Goal: Information Seeking & Learning: Learn about a topic

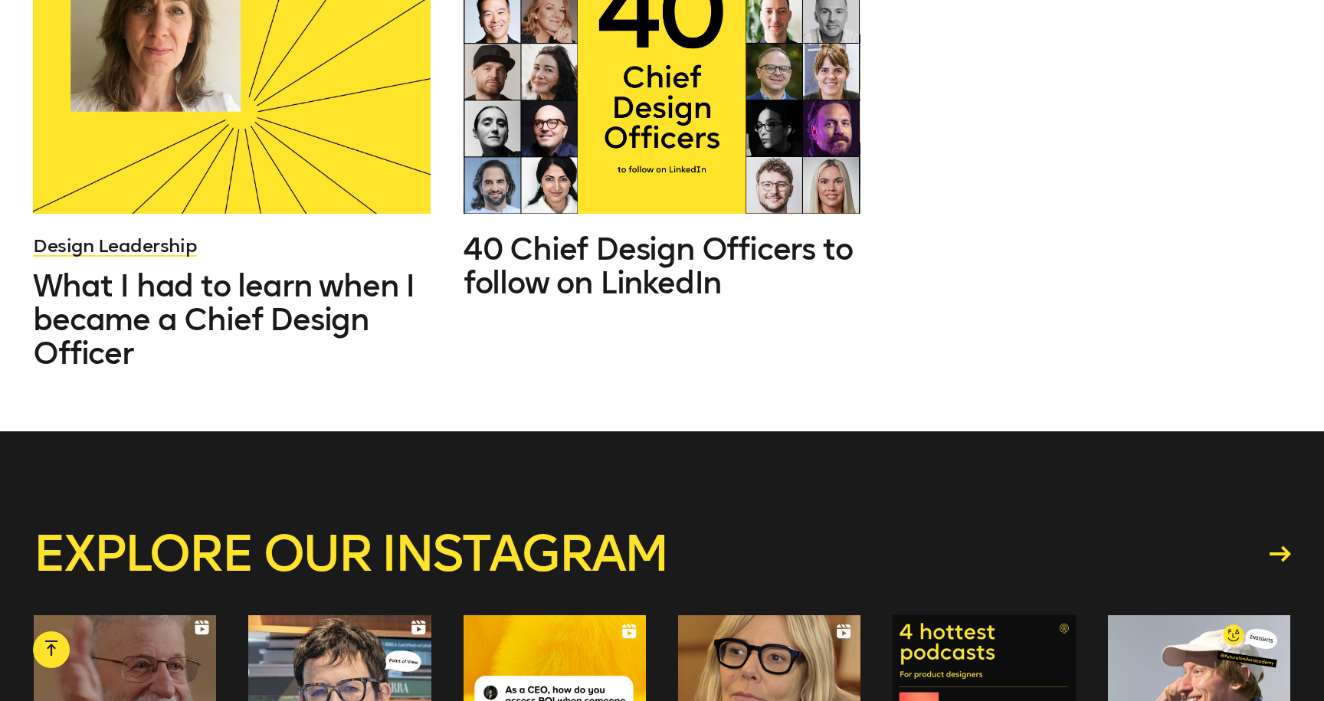
scroll to position [10593, 0]
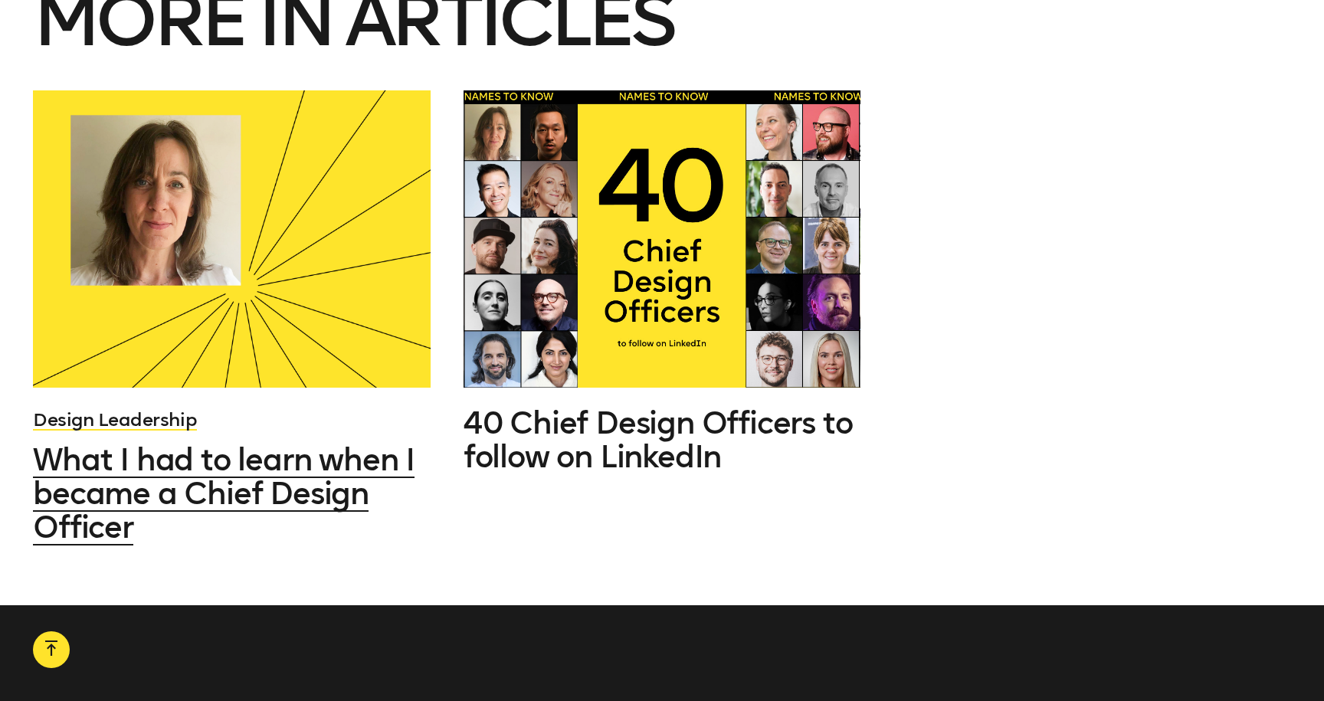
click at [378, 471] on span "What I had to learn when I became a Chief Design Officer" at bounding box center [224, 493] width 382 height 104
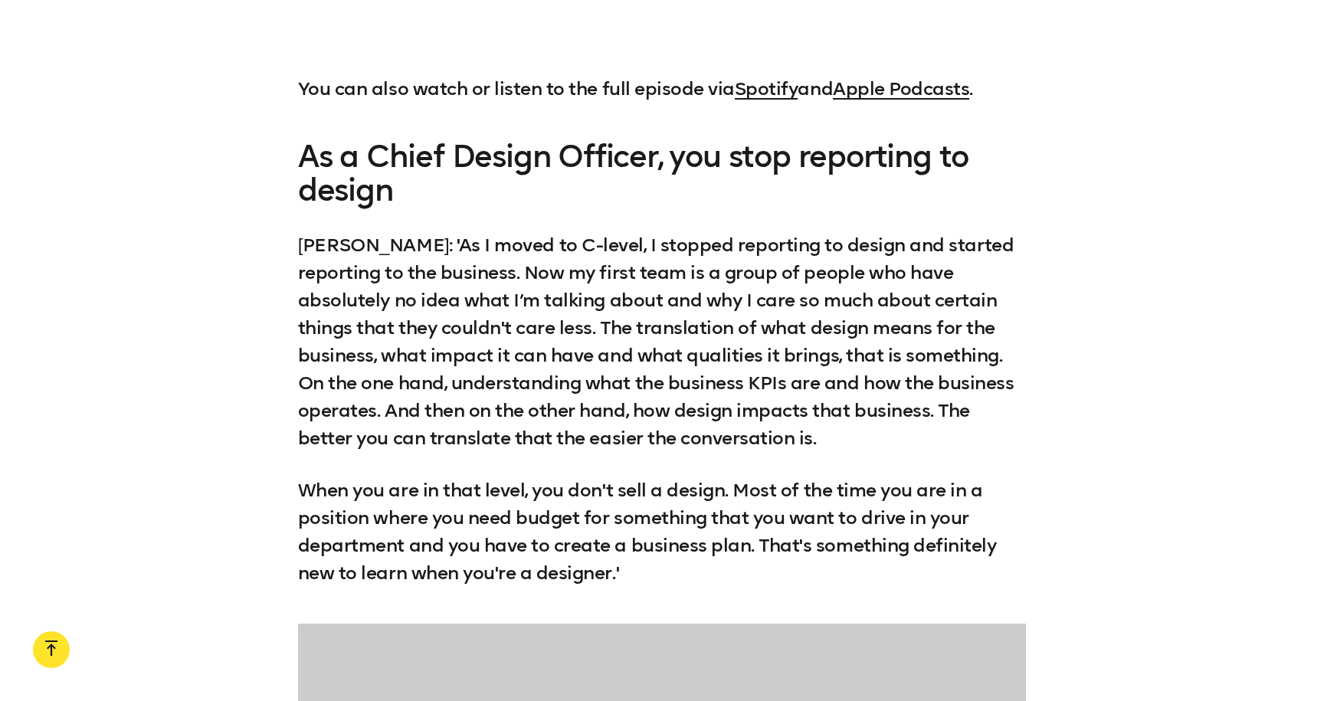
scroll to position [2313, 0]
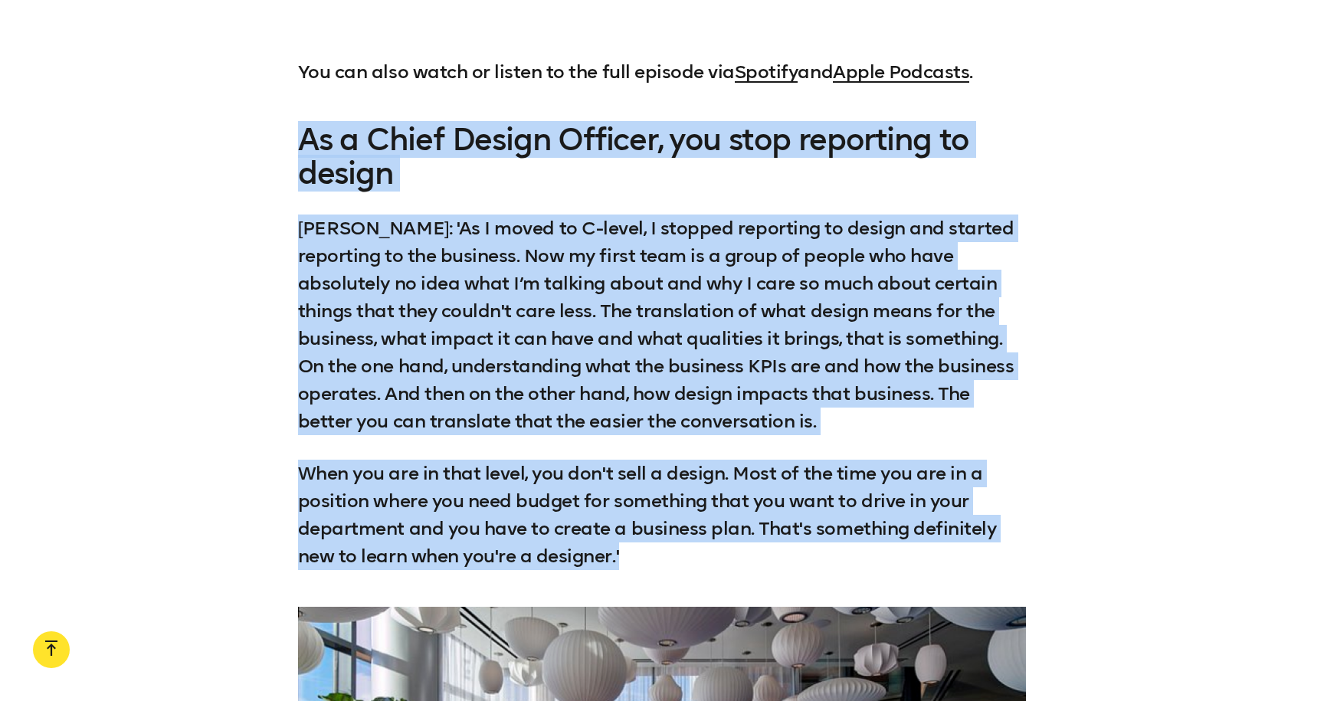
drag, startPoint x: 619, startPoint y: 553, endPoint x: 333, endPoint y: 123, distance: 516.7
click at [324, 123] on div "As a Chief Design Officer, you stop reporting to design [PERSON_NAME]: 'As I mo…" at bounding box center [662, 347] width 728 height 448
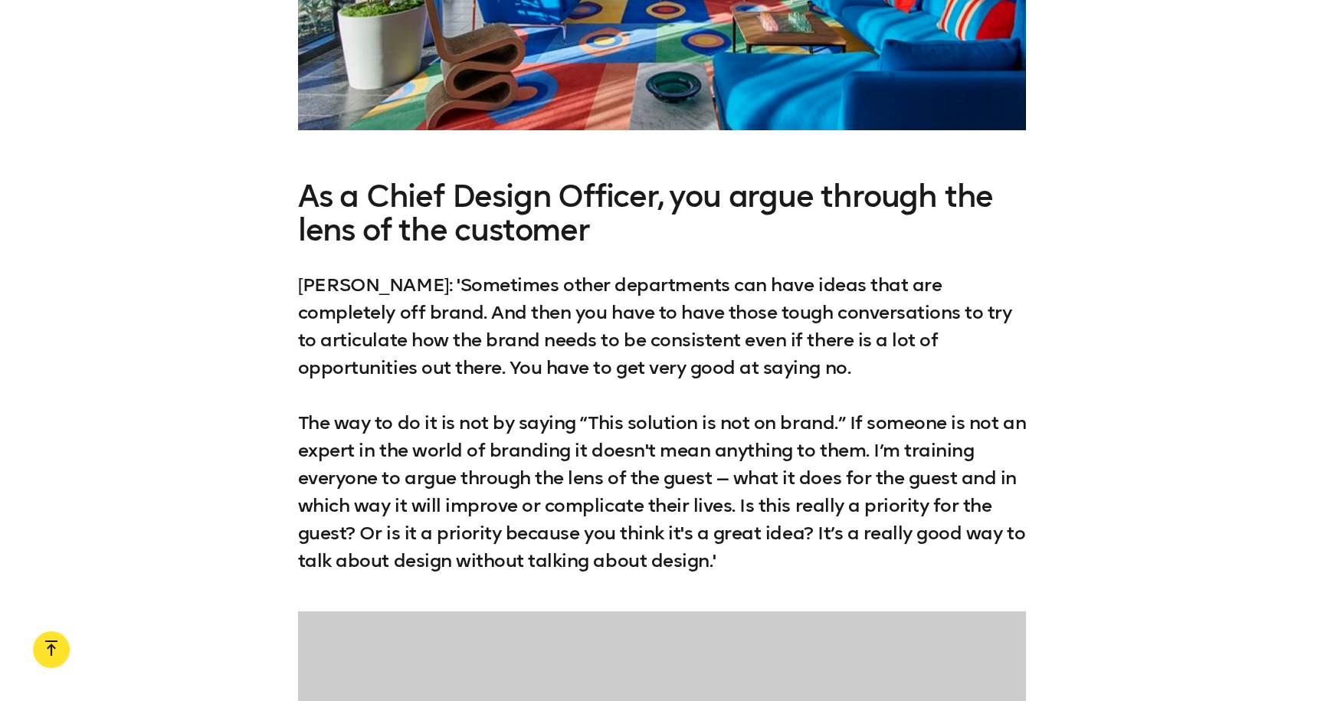
scroll to position [3197, 0]
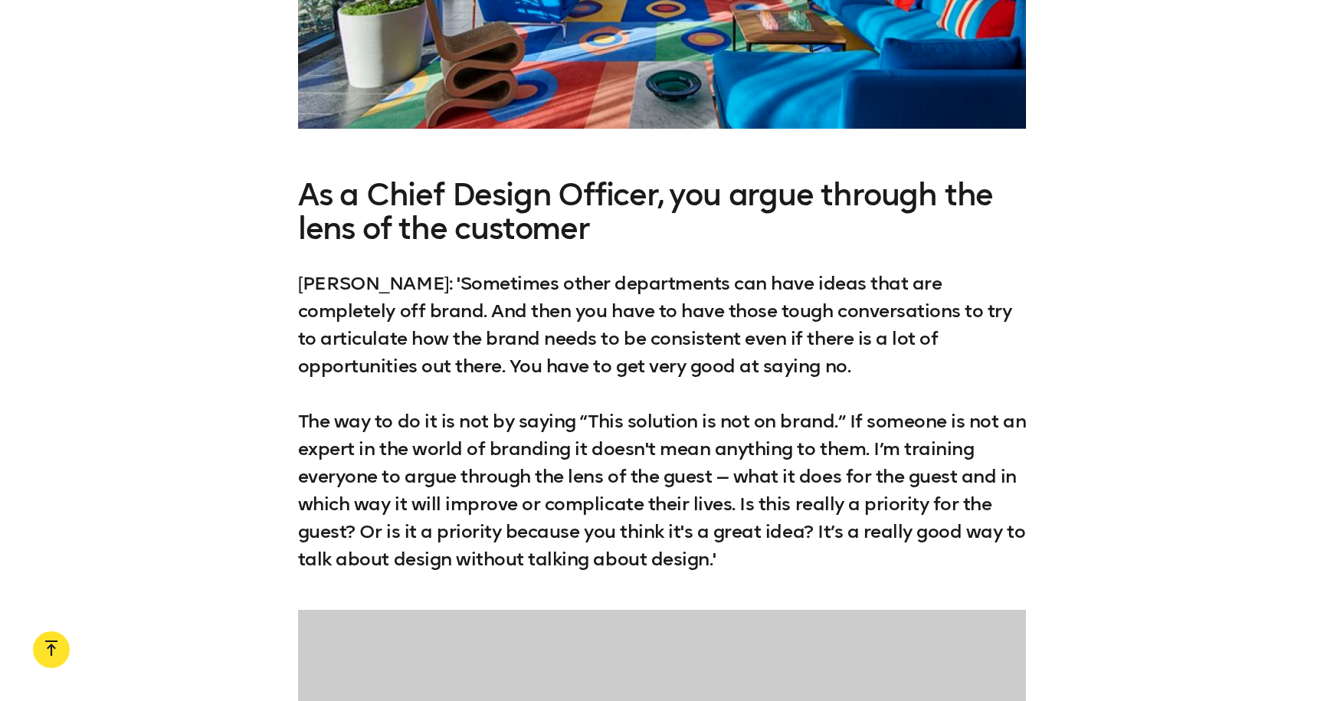
click at [707, 565] on p "[PERSON_NAME]: 'Sometimes other departments can have ideas that are completely …" at bounding box center [662, 421] width 728 height 303
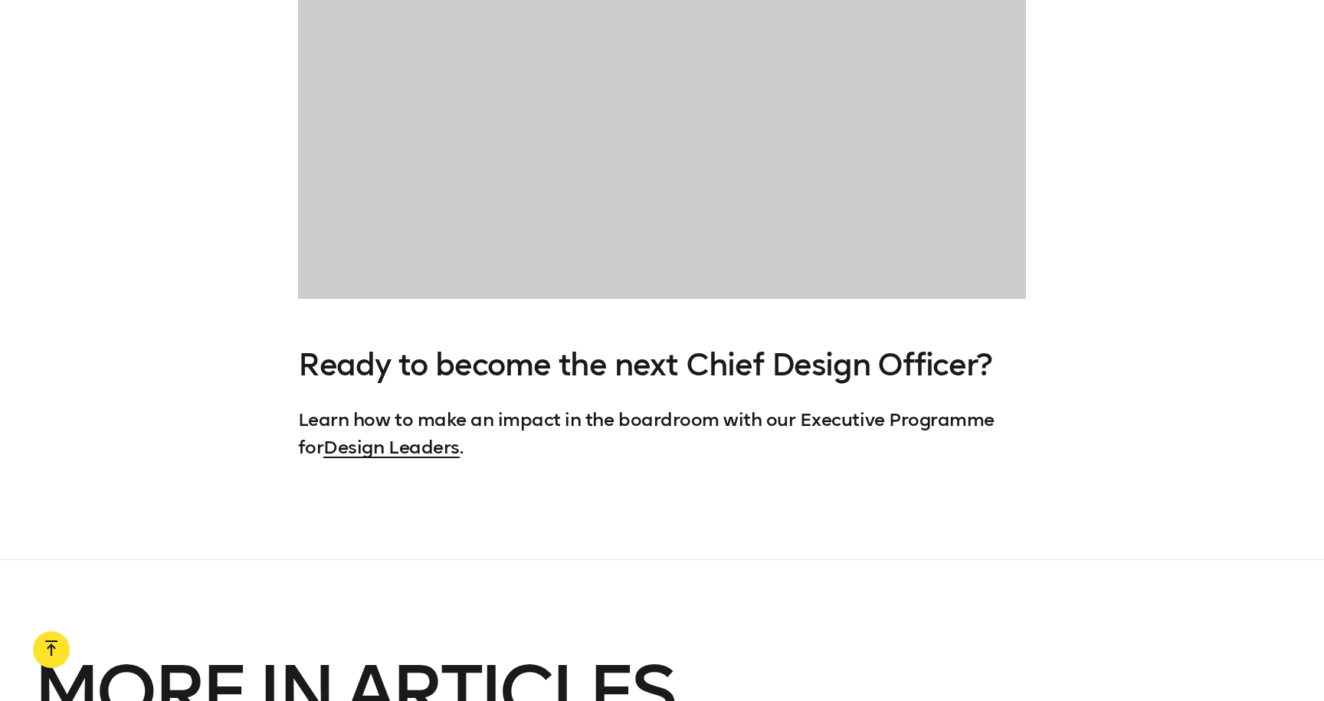
scroll to position [5509, 0]
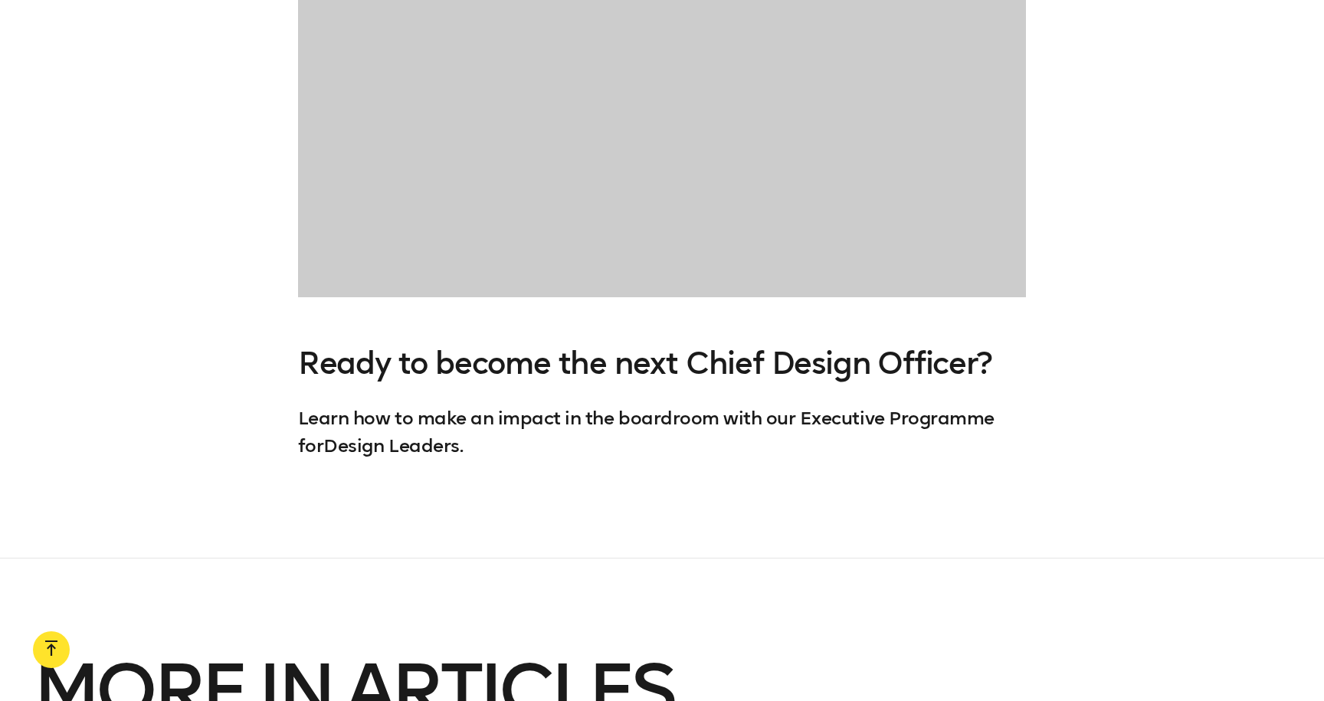
click at [379, 448] on link "Design Leaders" at bounding box center [391, 446] width 136 height 22
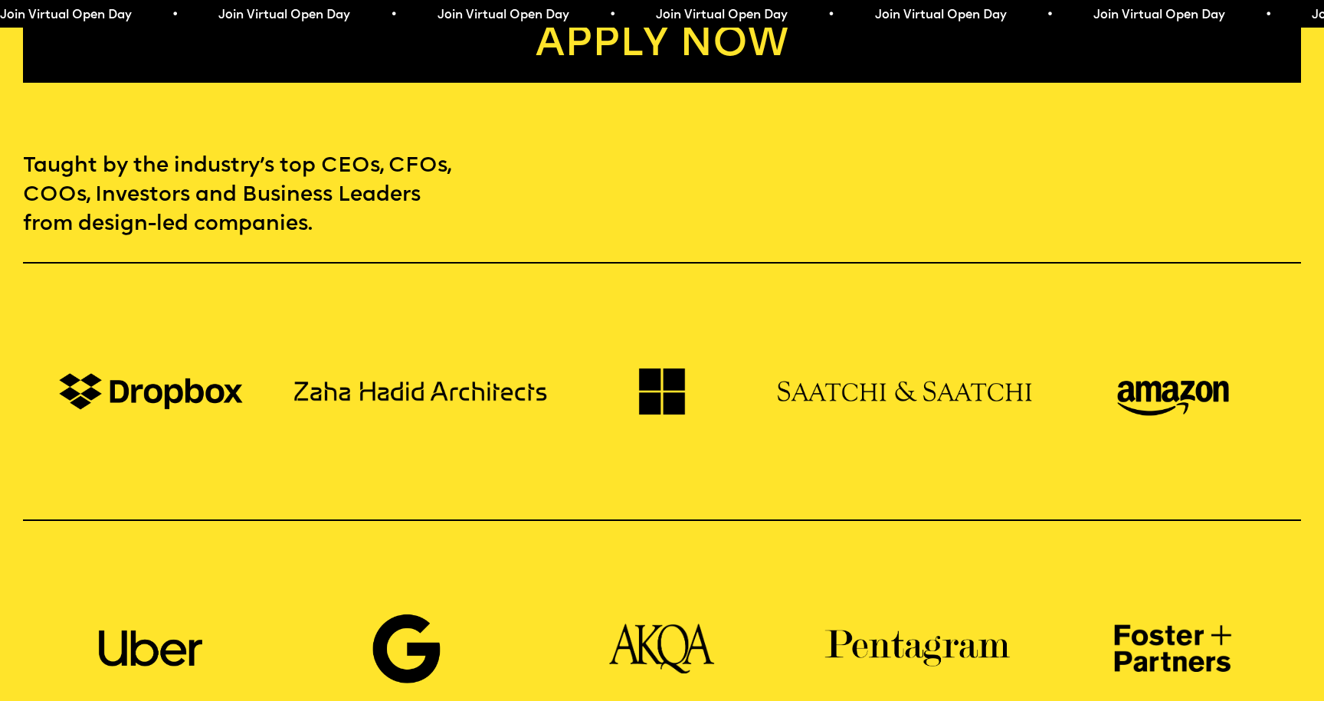
scroll to position [1189, 0]
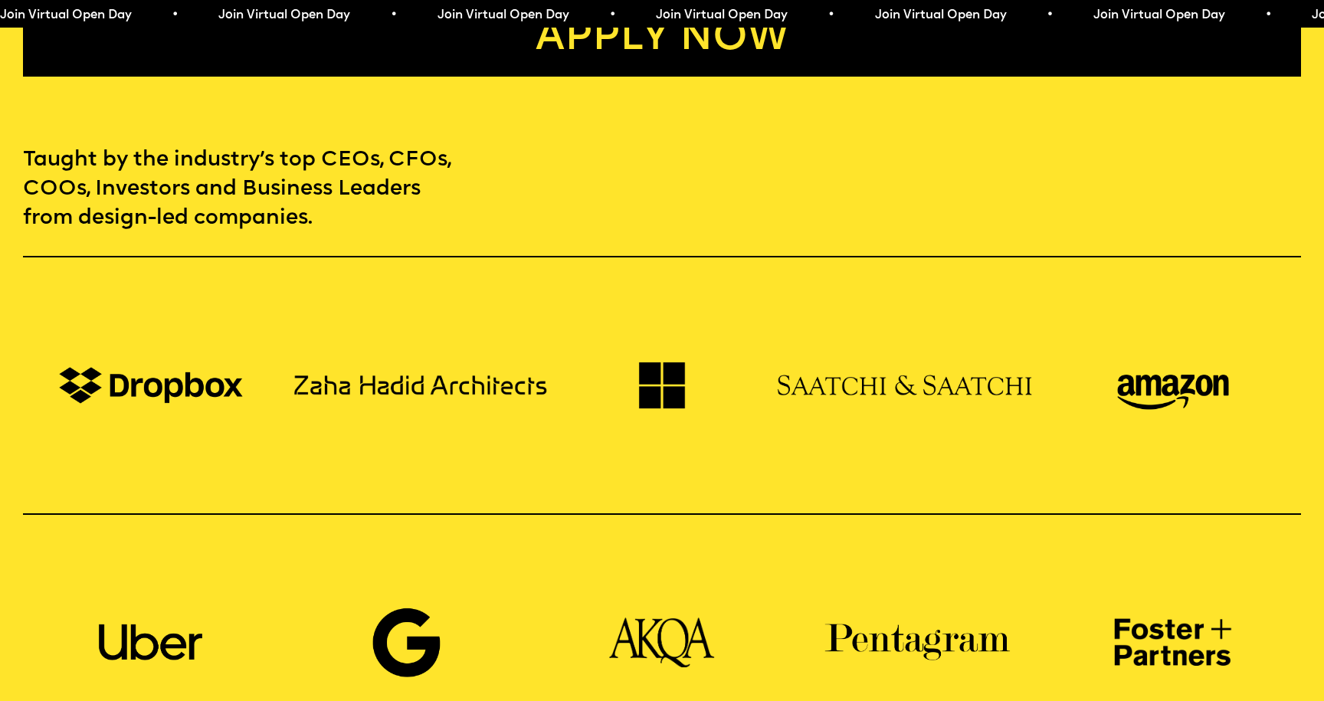
click at [1088, 155] on div "Taught by the industry’s top CEOs, CFOs, COOs, Investors and Business Leaders f…" at bounding box center [662, 459] width 1324 height 626
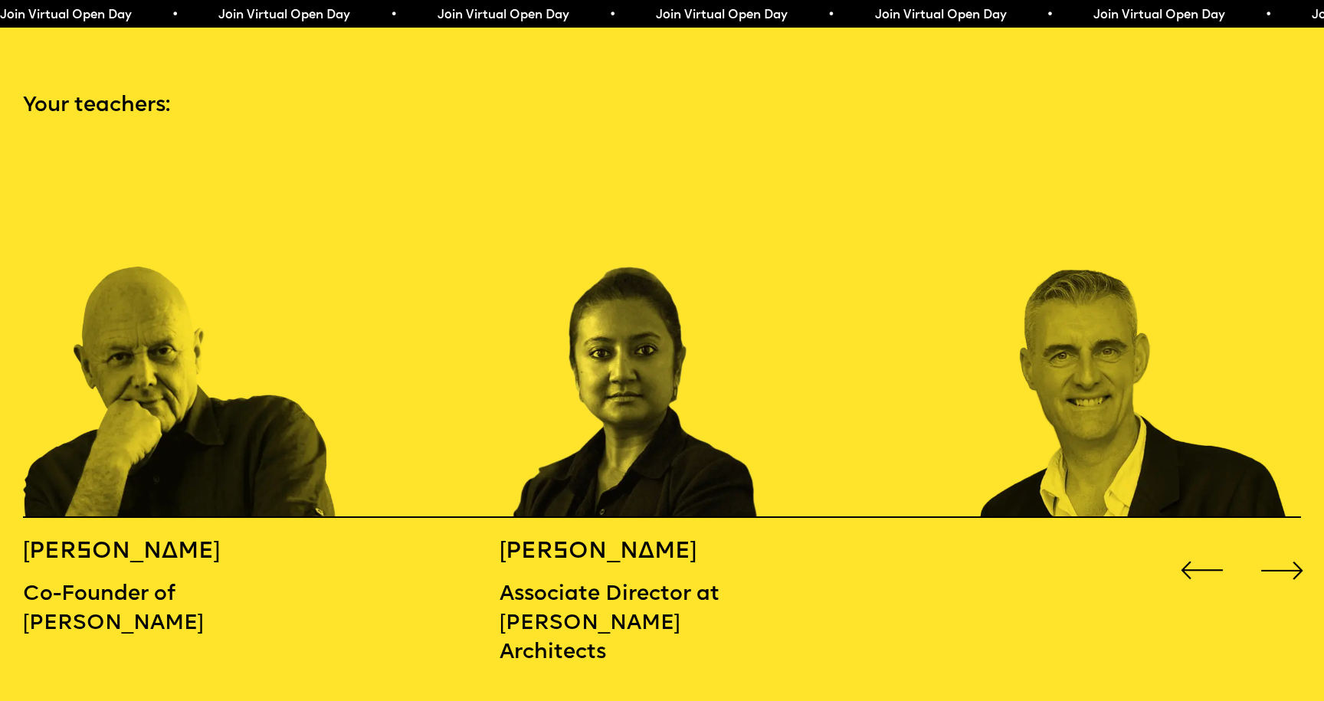
scroll to position [1945, 0]
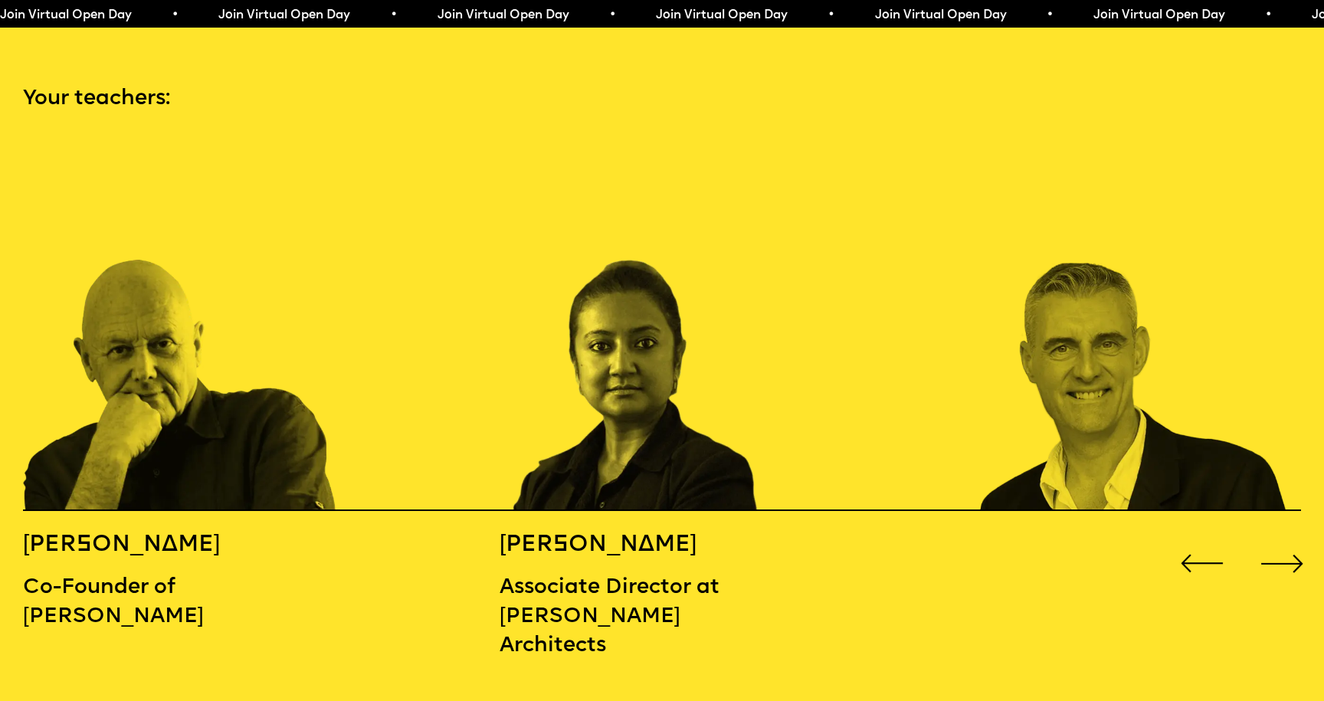
click at [1294, 537] on div "Next slide" at bounding box center [1282, 563] width 53 height 53
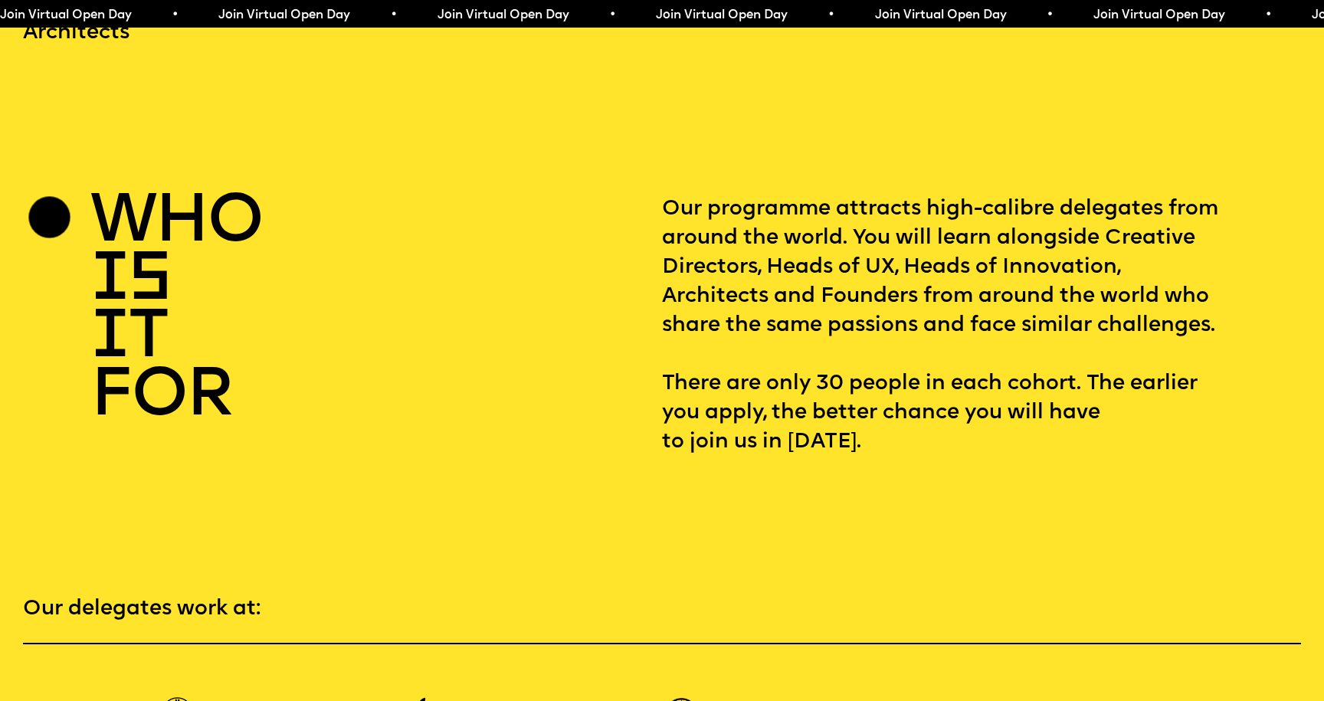
scroll to position [2508, 0]
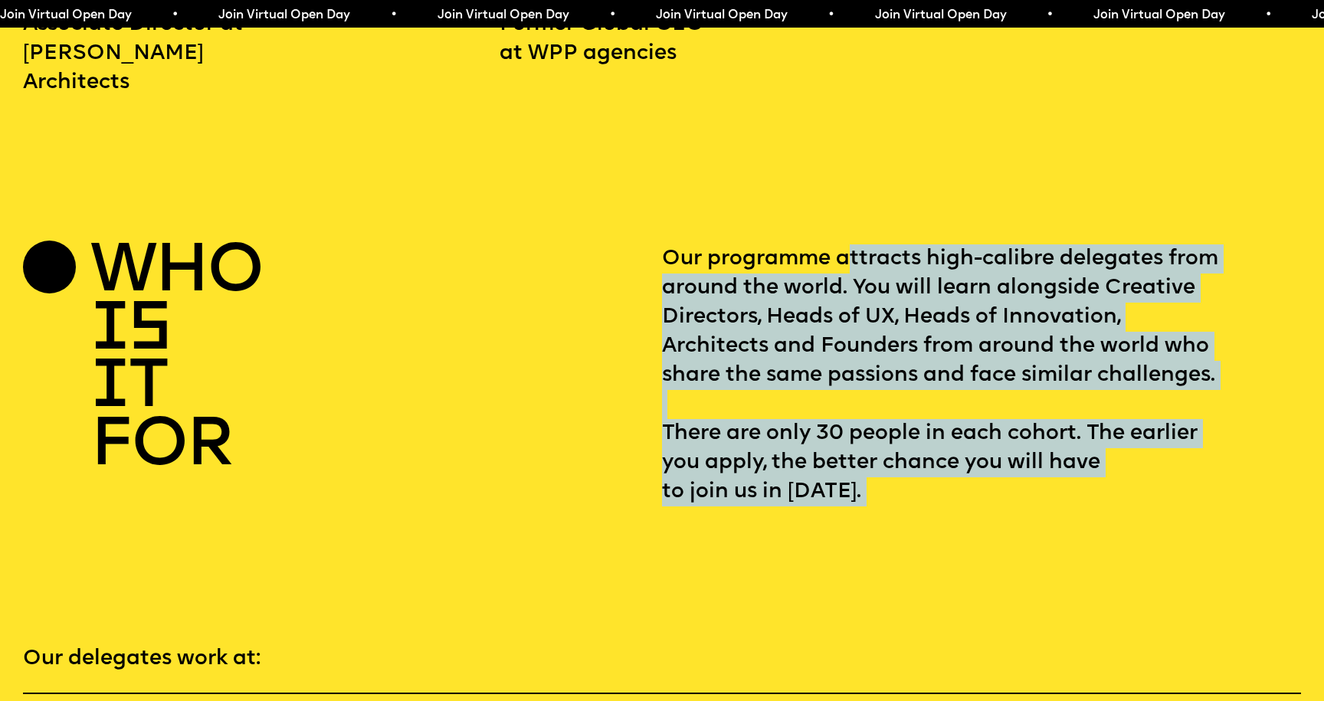
drag, startPoint x: 848, startPoint y: 223, endPoint x: 904, endPoint y: 487, distance: 269.5
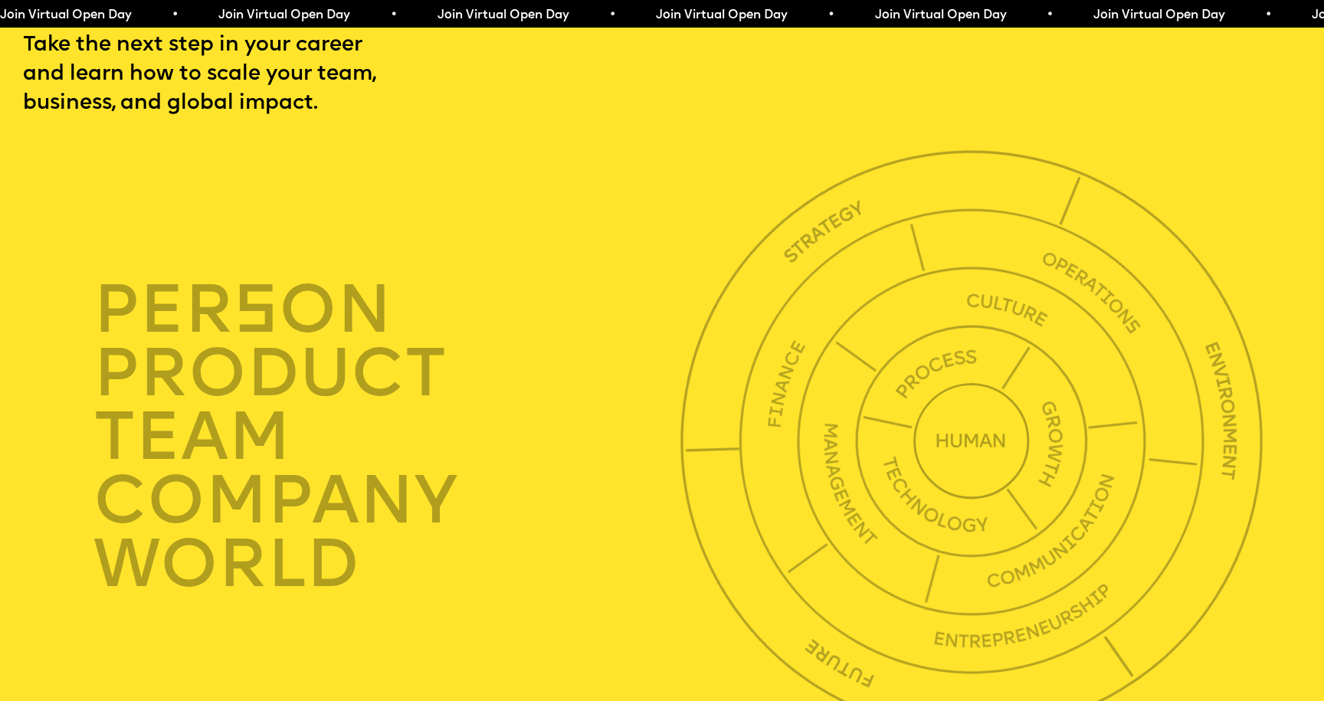
scroll to position [4653, 0]
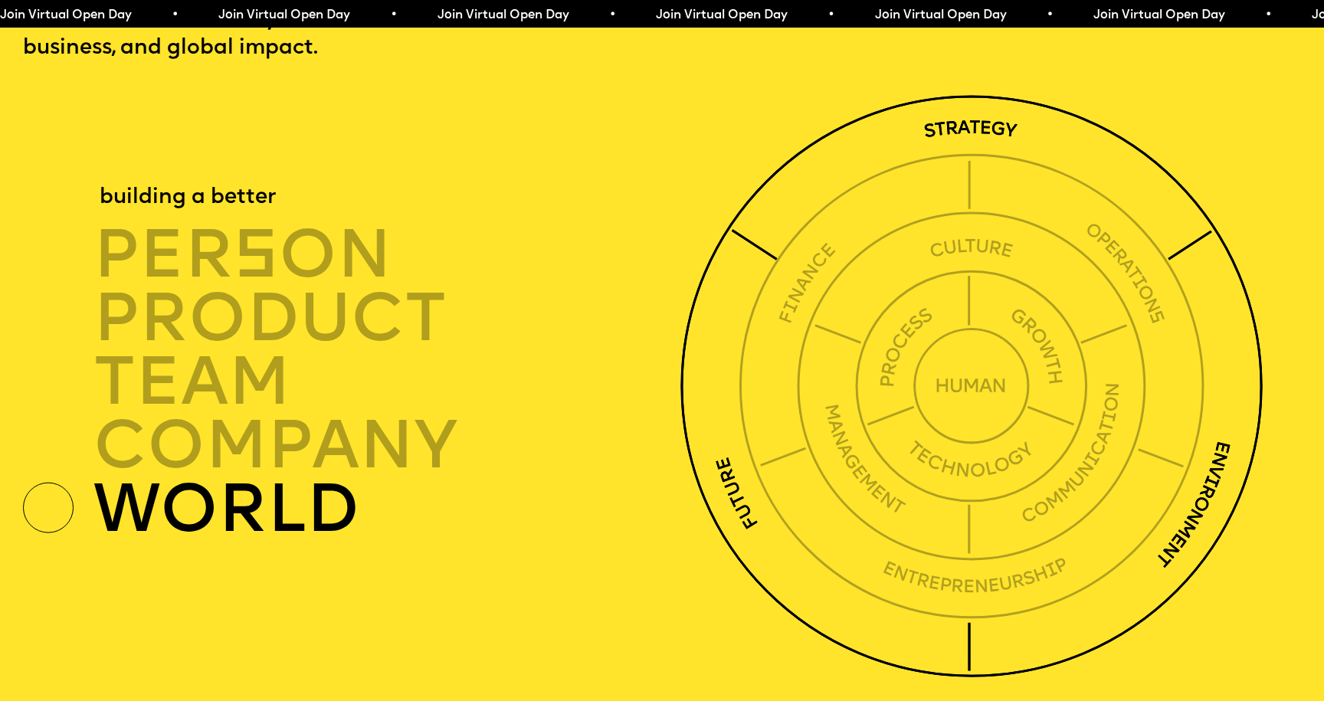
click at [747, 505] on img at bounding box center [972, 386] width 582 height 582
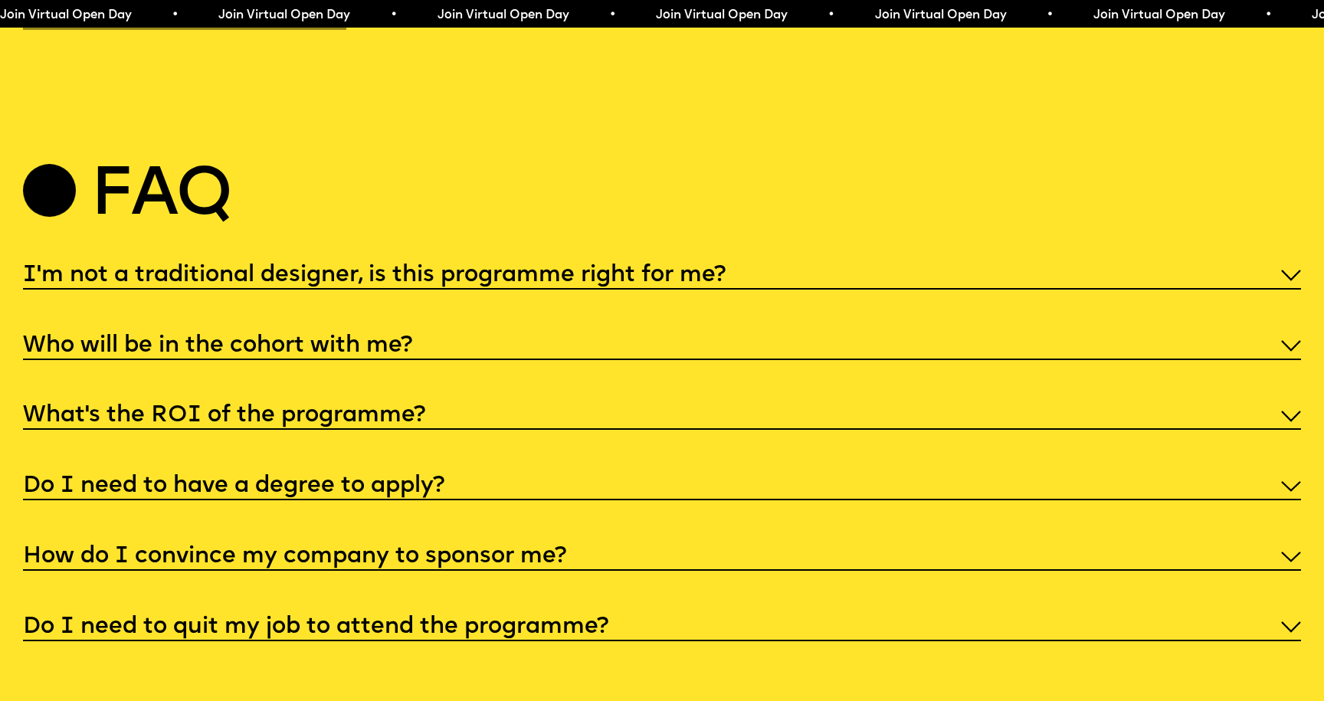
scroll to position [6777, 0]
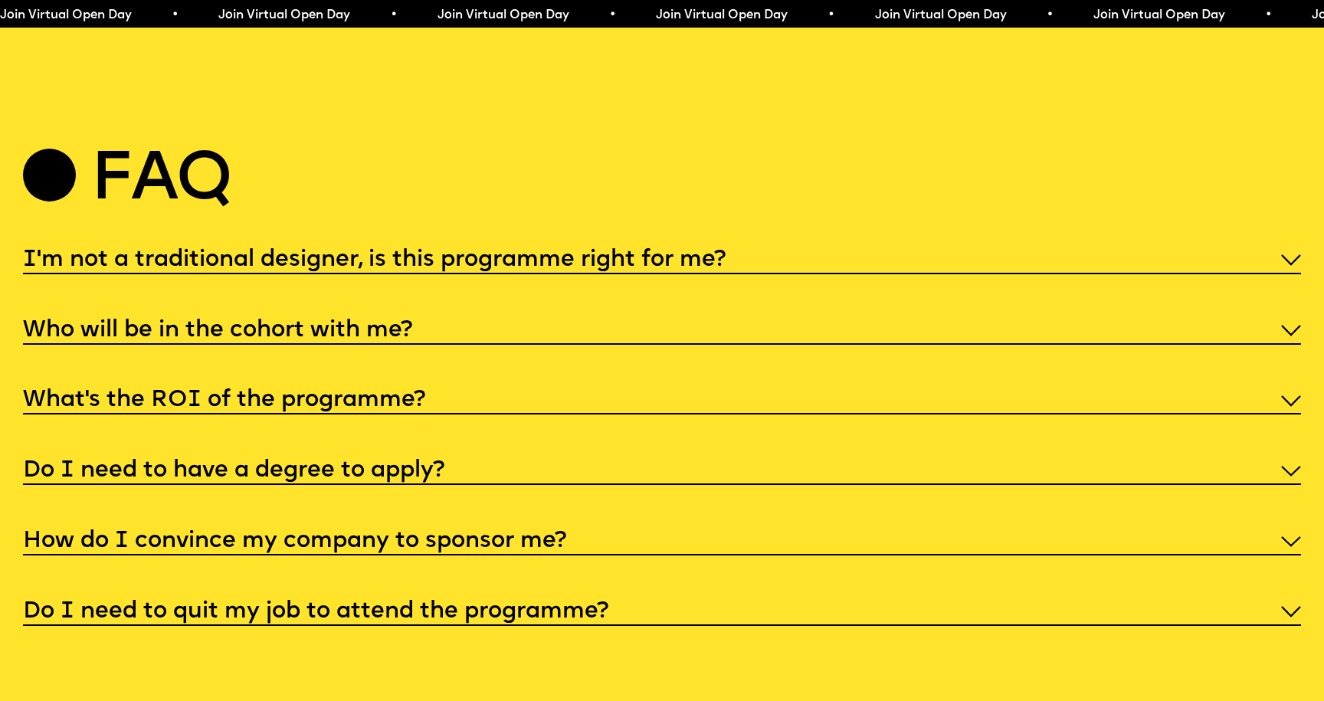
click at [355, 323] on h5 "Who will be in the cohort with me?" at bounding box center [217, 330] width 389 height 15
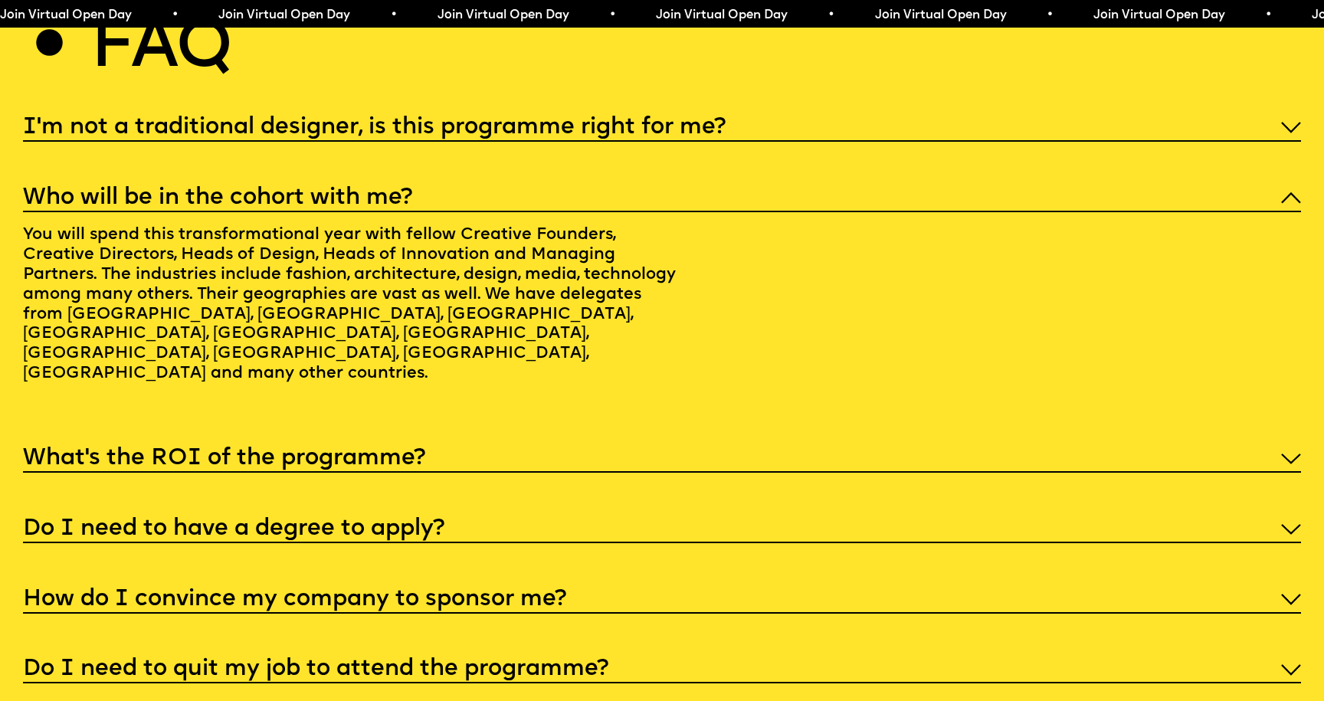
scroll to position [6913, 0]
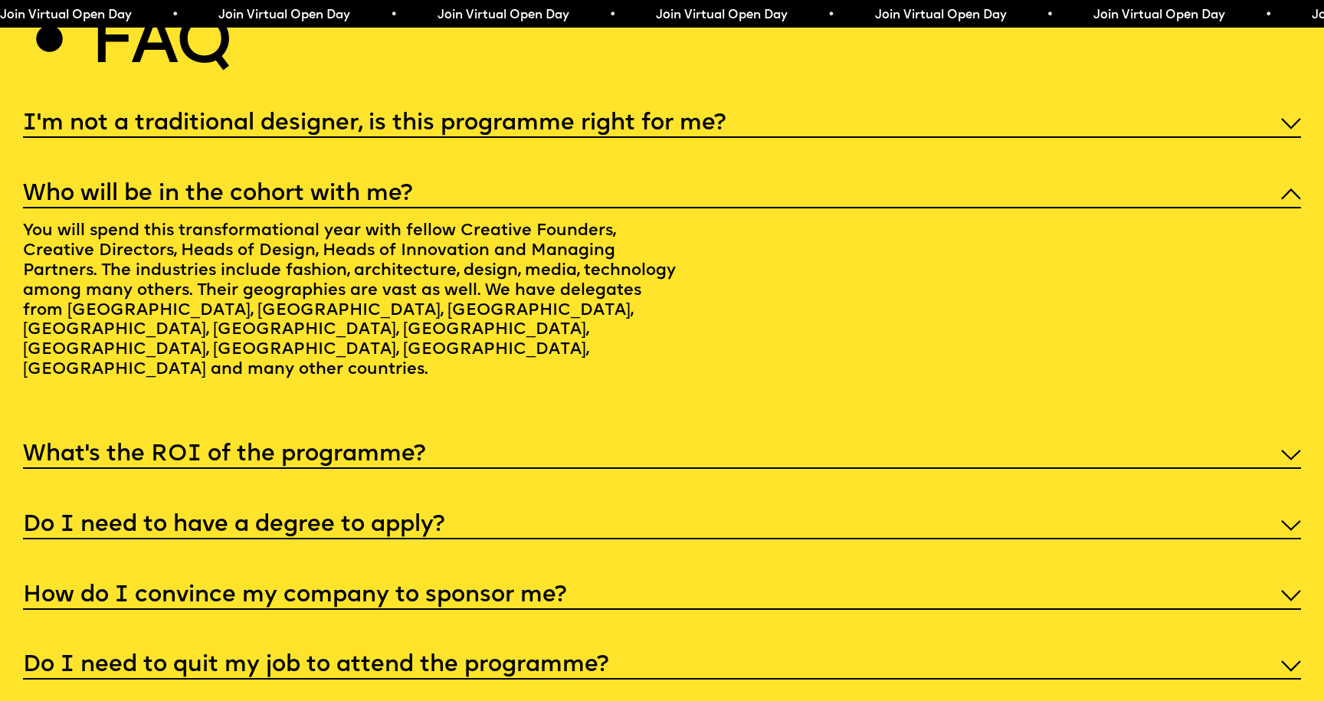
click at [288, 448] on h5 "What’s the ROI of the programme?" at bounding box center [224, 455] width 402 height 15
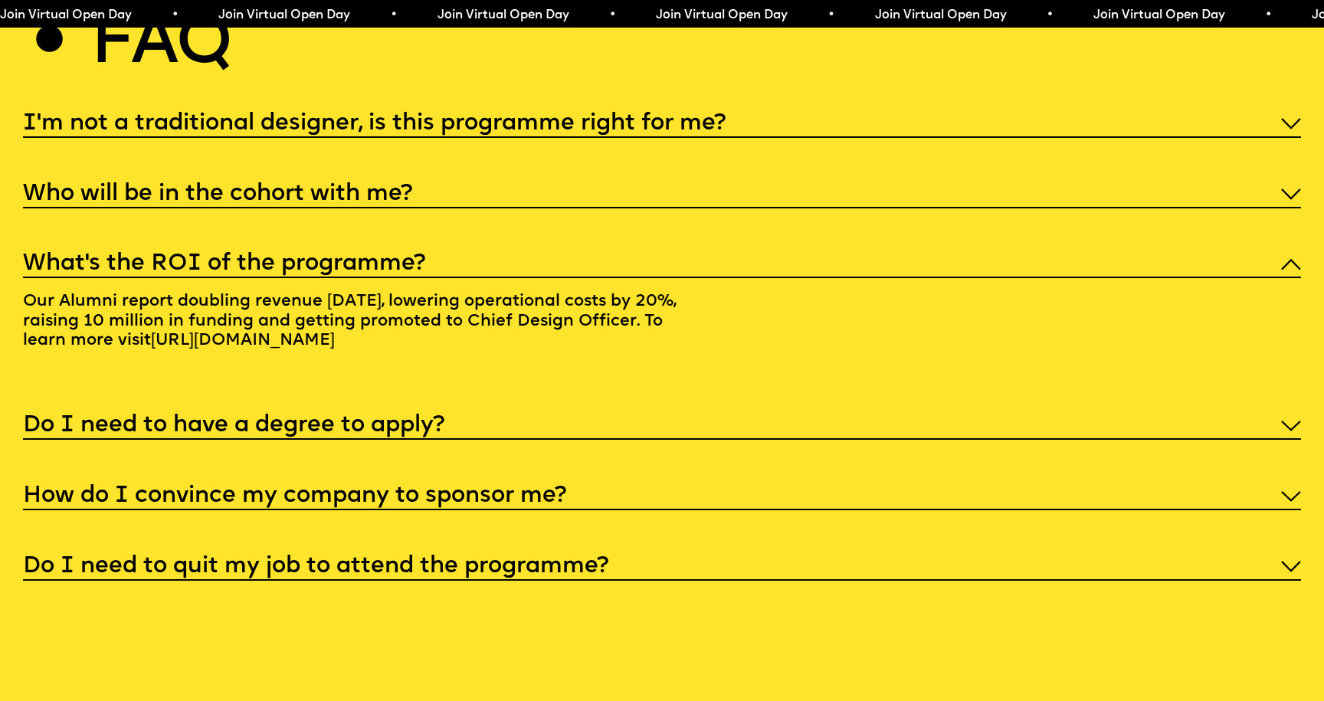
click at [252, 418] on h5 "Do I need to have a degree to apply?" at bounding box center [234, 425] width 422 height 15
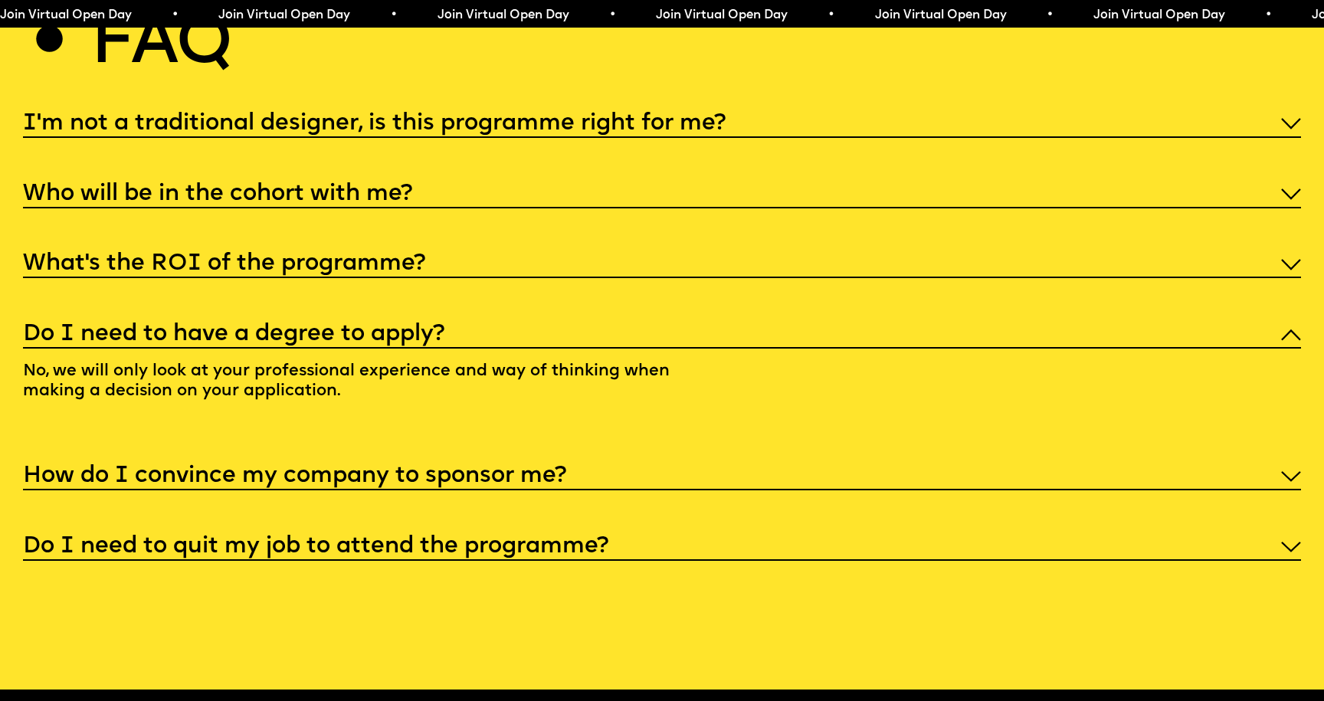
click at [322, 469] on h5 "How do I convince my company to sponsor me?" at bounding box center [294, 476] width 543 height 15
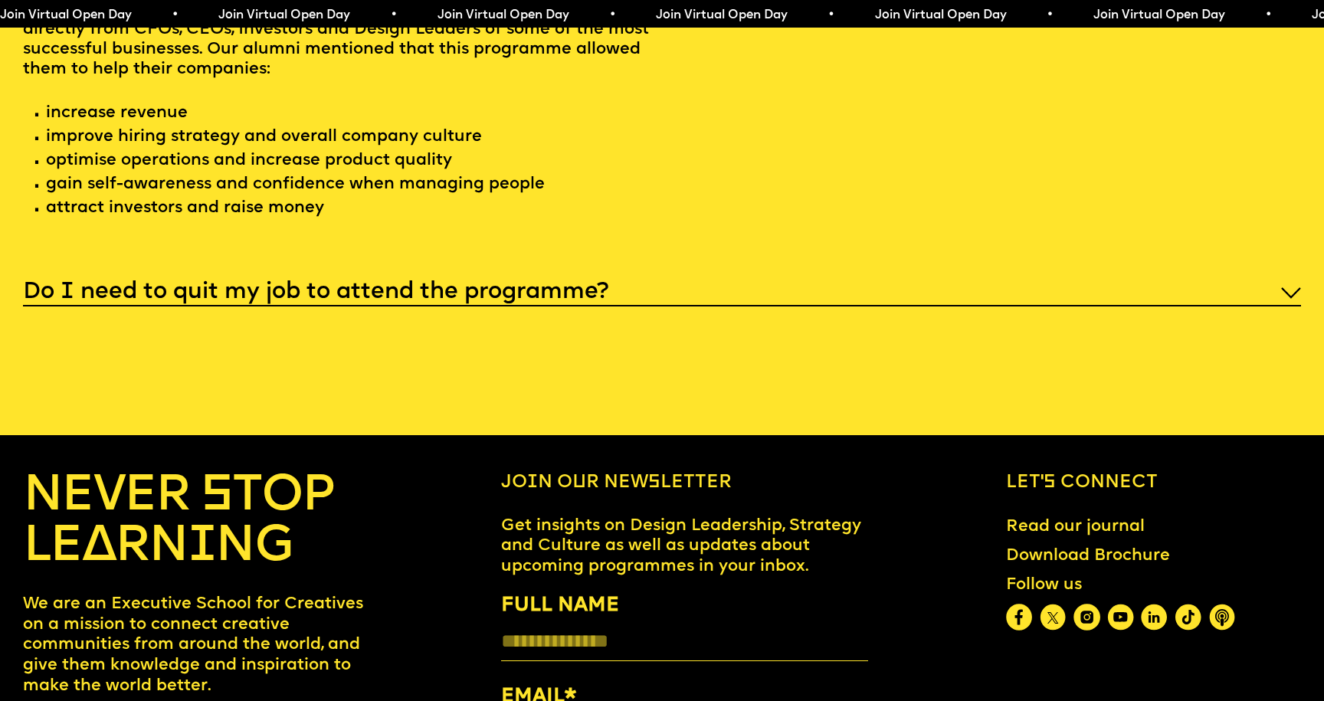
scroll to position [7461, 0]
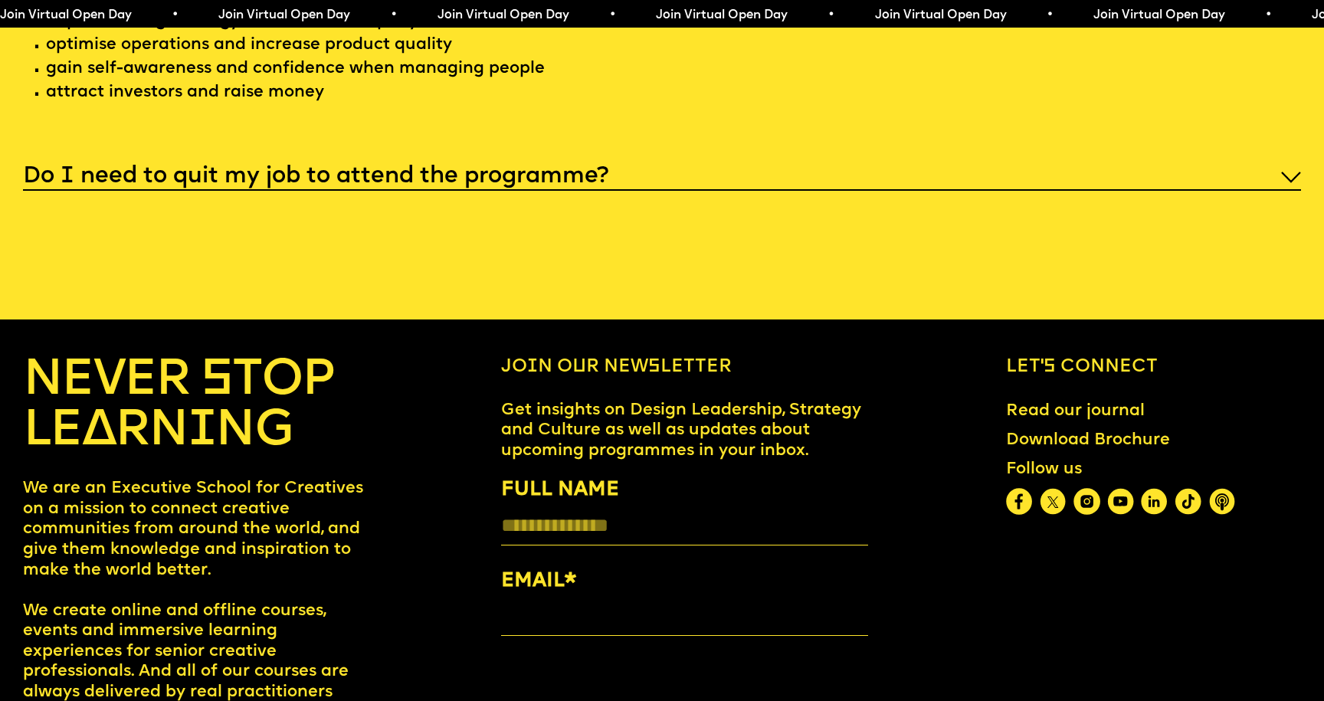
click at [156, 591] on p "We are an Executive School for Creatives on a mission to connect creative commu…" at bounding box center [193, 621] width 340 height 285
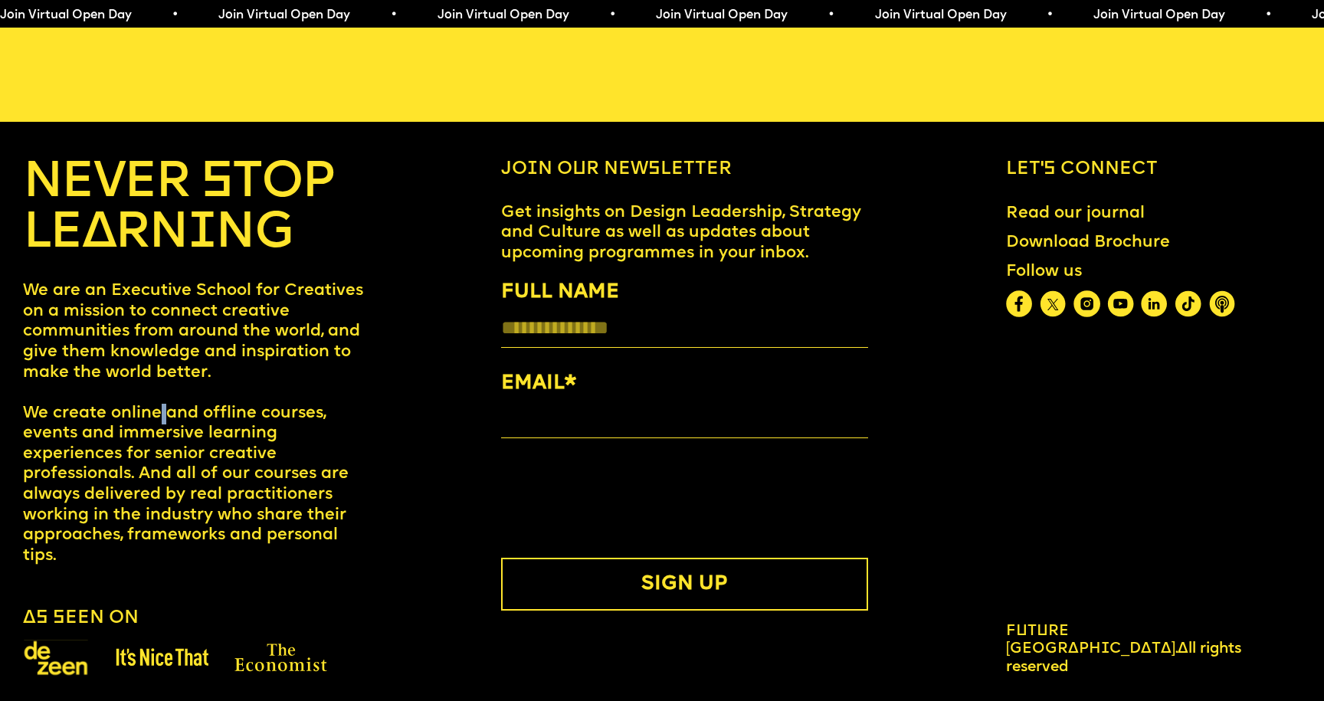
click at [156, 591] on div "NEVER STOP LEARNING We are an Executive School for Creatives on a mission to co…" at bounding box center [193, 418] width 340 height 518
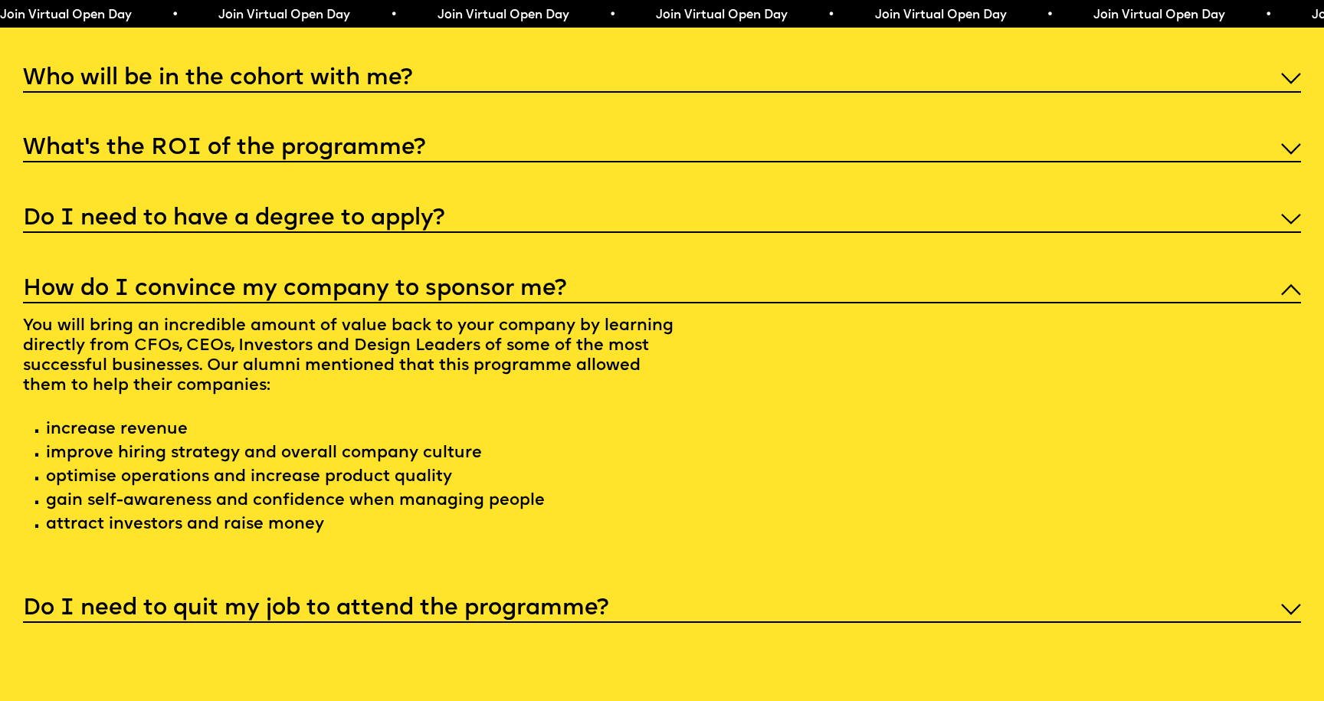
scroll to position [7013, 0]
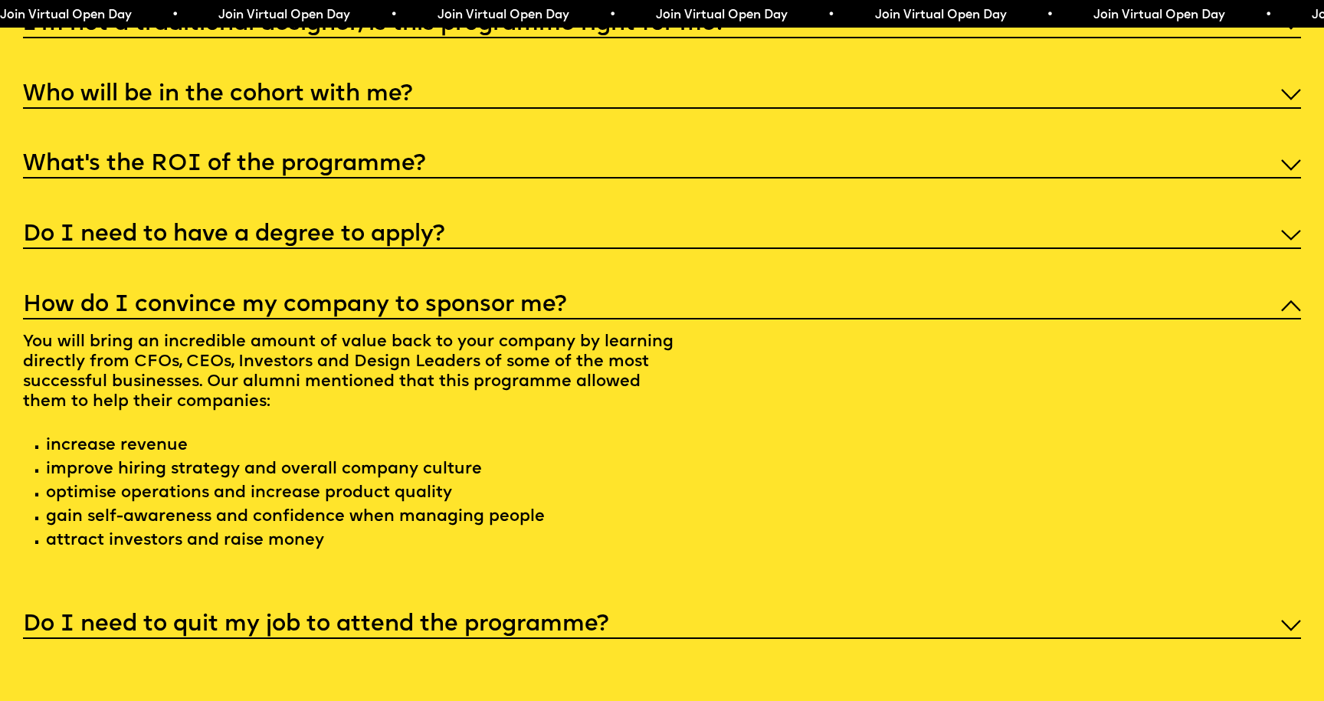
click at [271, 17] on span "Join Virtual Open Day • Join Virtual Open Day • Join Virtual Open Day • Join Vi…" at bounding box center [545, 15] width 1094 height 12
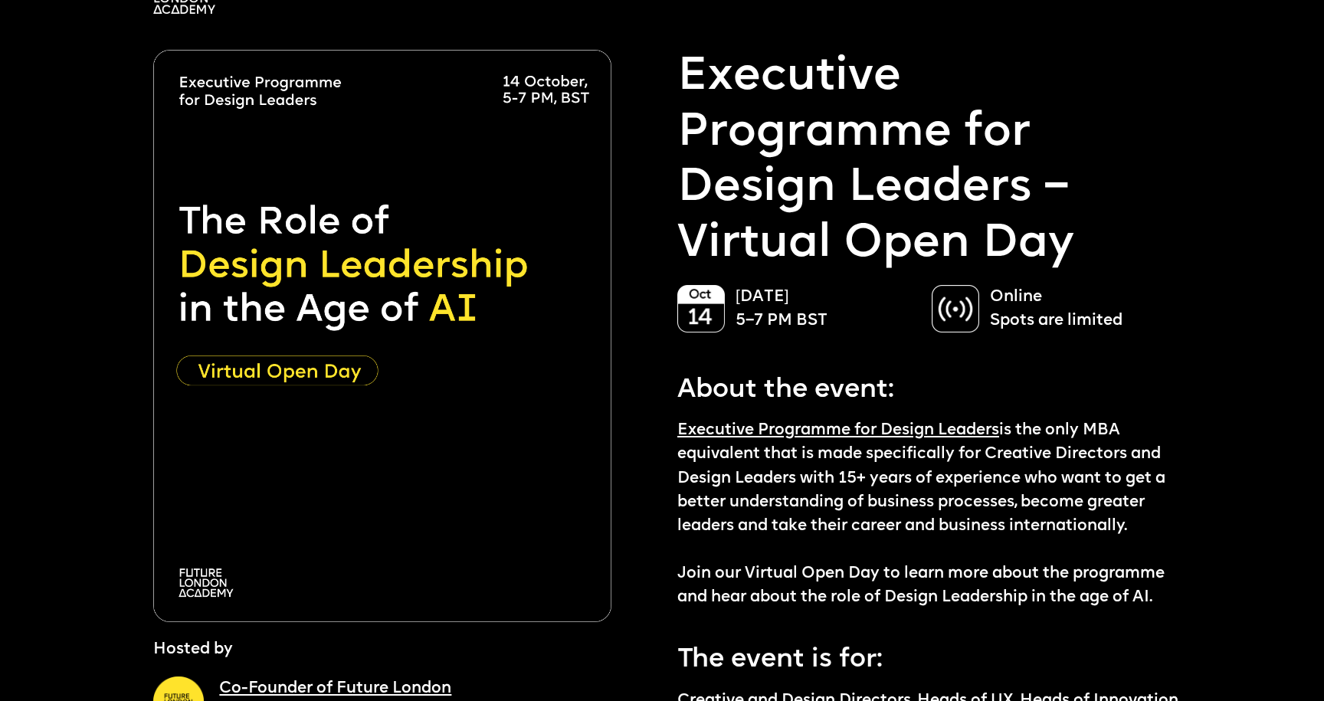
scroll to position [43, 0]
click at [261, 379] on img at bounding box center [382, 337] width 458 height 573
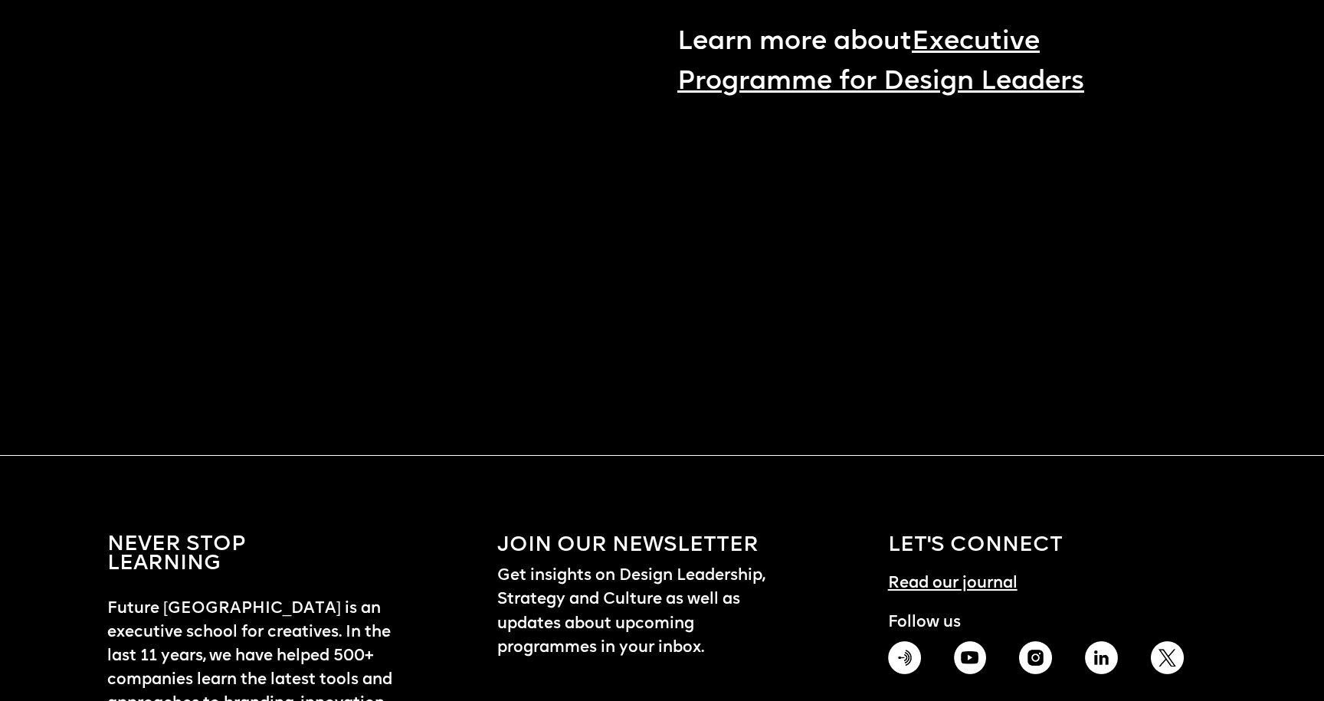
scroll to position [2138, 0]
